Goal: Task Accomplishment & Management: Use online tool/utility

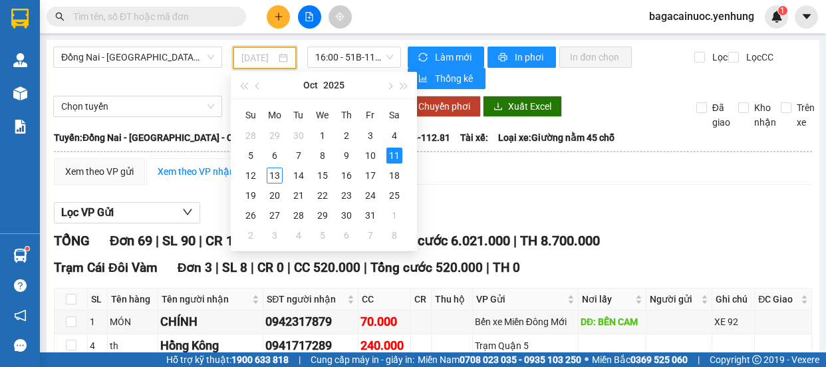
click at [249, 178] on div "12" at bounding box center [251, 176] width 16 height 16
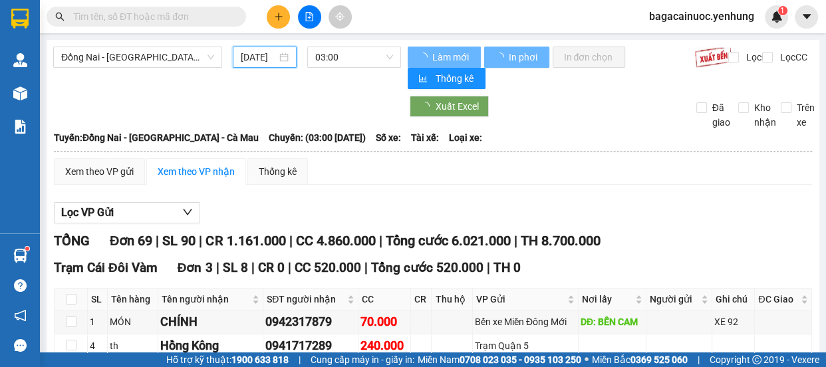
type input "[DATE]"
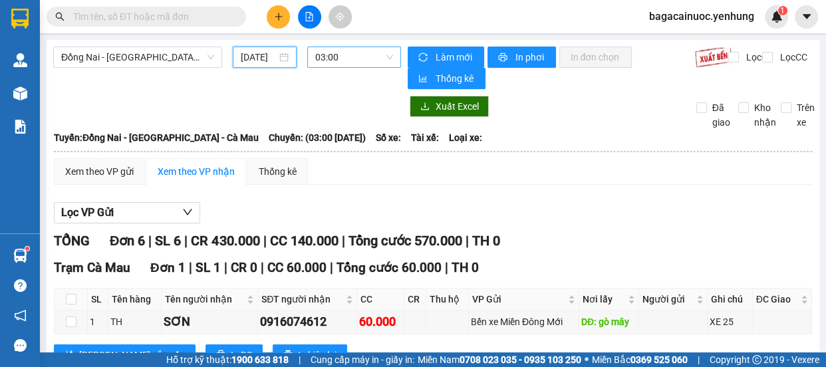
click at [348, 66] on span "03:00" at bounding box center [354, 57] width 78 height 20
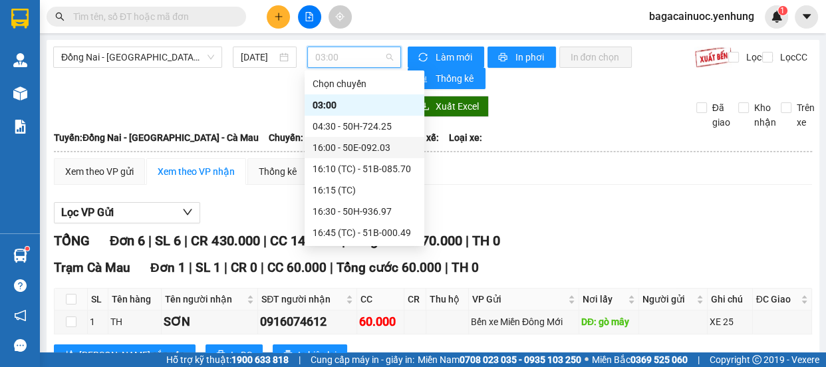
click at [386, 152] on div "16:00 - 50E-092.03" at bounding box center [365, 147] width 104 height 15
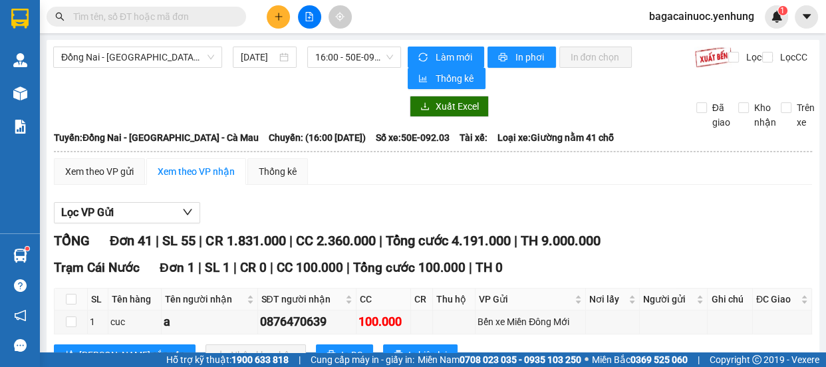
drag, startPoint x: 803, startPoint y: 79, endPoint x: 815, endPoint y: 88, distance: 15.3
drag, startPoint x: 815, startPoint y: 88, endPoint x: 351, endPoint y: 56, distance: 465.2
click at [351, 56] on span "16:00 - 50E-092.03" at bounding box center [354, 57] width 78 height 20
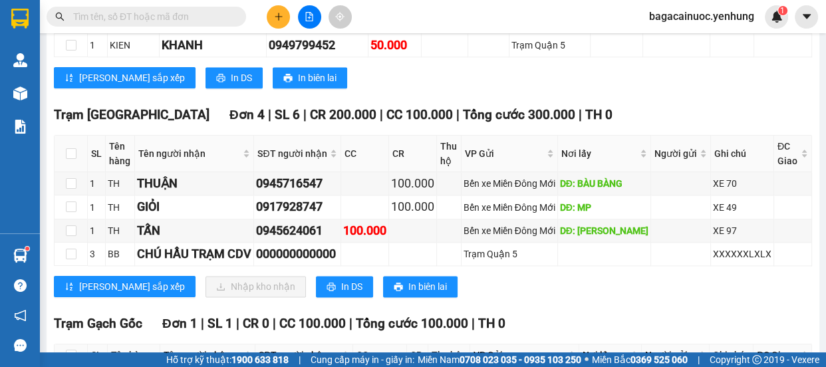
scroll to position [1460, 0]
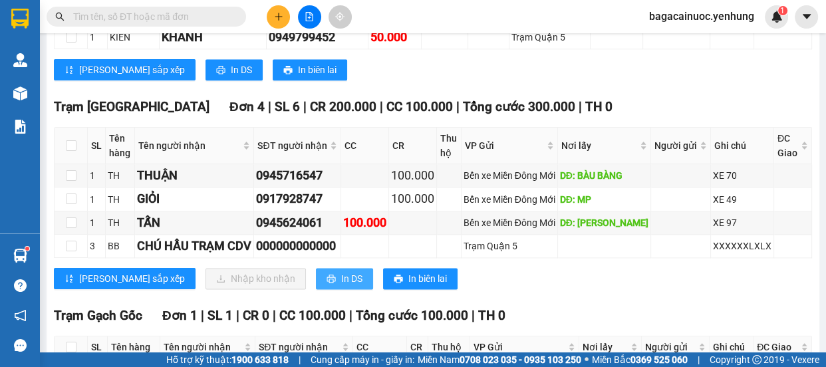
click at [341, 271] on span "In DS" at bounding box center [351, 278] width 21 height 15
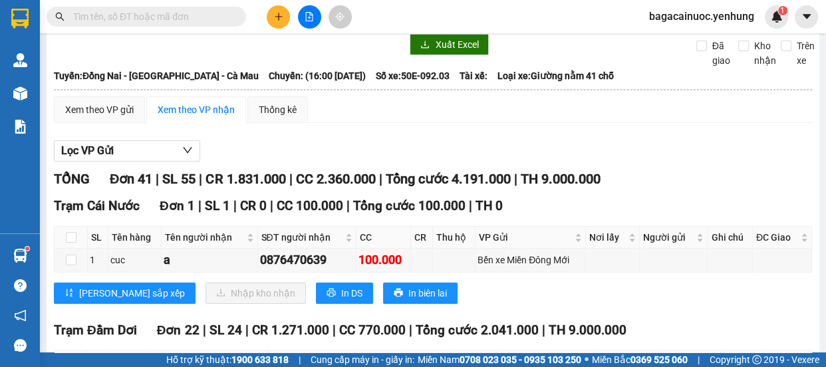
scroll to position [58, 0]
